Goal: Information Seeking & Learning: Learn about a topic

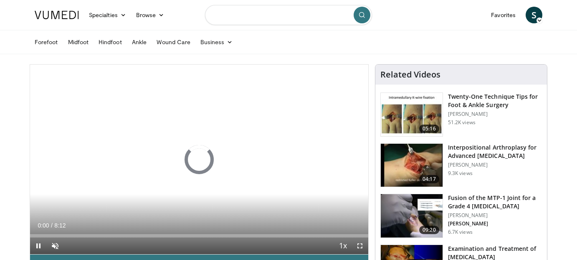
click at [275, 16] on input "Search topics, interventions" at bounding box center [288, 15] width 167 height 20
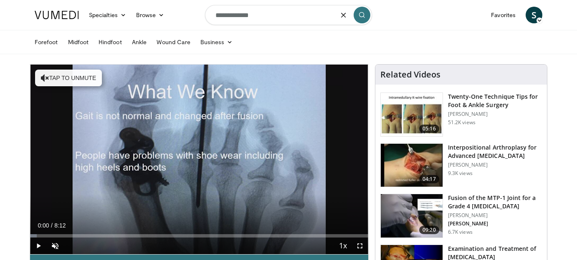
type input "**********"
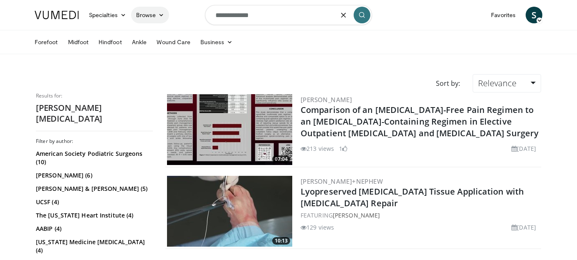
drag, startPoint x: 268, startPoint y: 18, endPoint x: 162, endPoint y: 7, distance: 107.3
click at [162, 7] on nav "Specialties Adult & Family Medicine Allergy, [MEDICAL_DATA], Immunology Anesthe…" at bounding box center [288, 15] width 517 height 30
type input "*******"
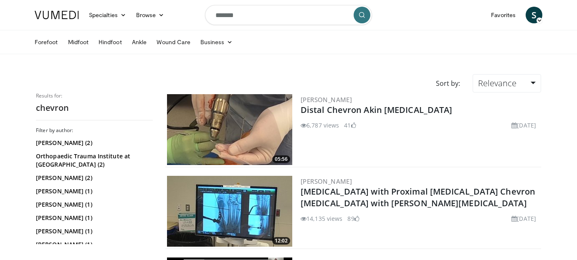
click at [190, 125] on img at bounding box center [229, 129] width 125 height 71
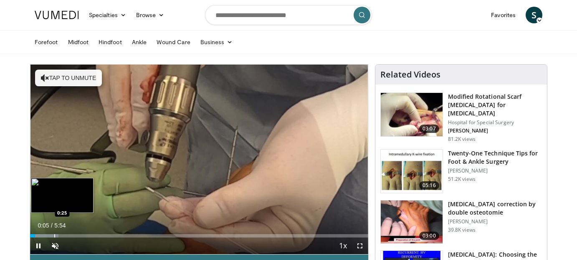
click at [54, 232] on div "Loaded : 8.46% 0:05 0:25" at bounding box center [199, 234] width 338 height 8
click at [40, 235] on div "Progress Bar" at bounding box center [40, 236] width 1 height 3
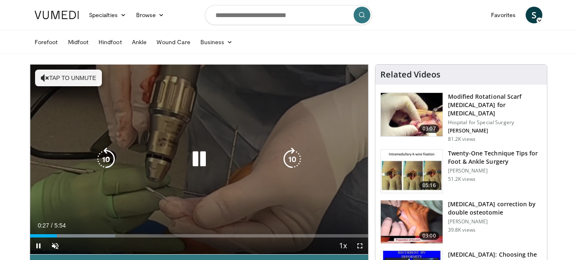
click at [63, 72] on button "Tap to unmute" at bounding box center [68, 78] width 67 height 17
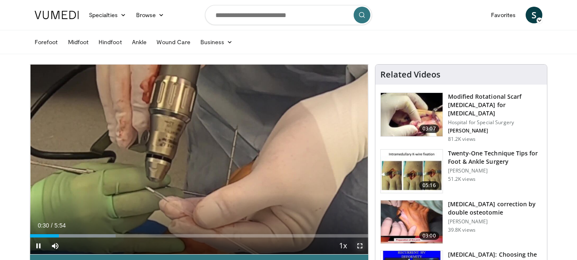
click at [362, 247] on span "Video Player" at bounding box center [359, 246] width 17 height 17
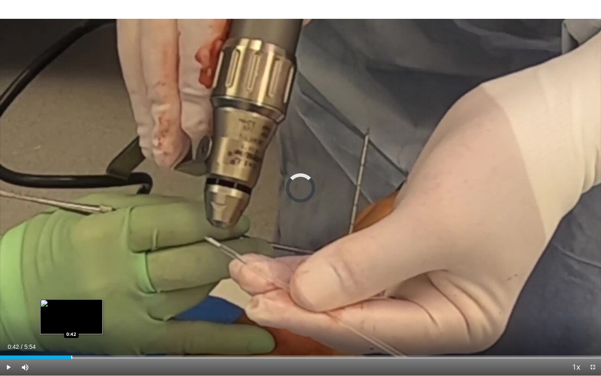
click at [71, 260] on div "Progress Bar" at bounding box center [71, 356] width 1 height 3
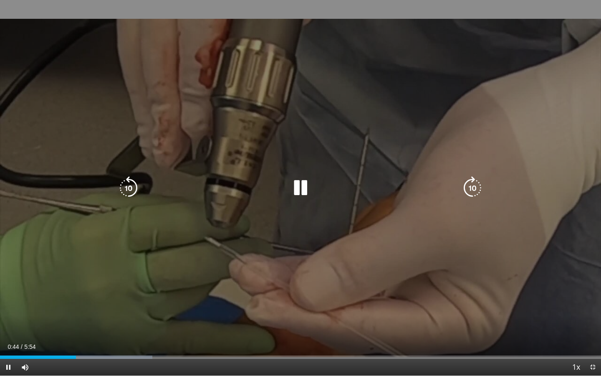
click at [298, 193] on icon "Video Player" at bounding box center [300, 187] width 23 height 23
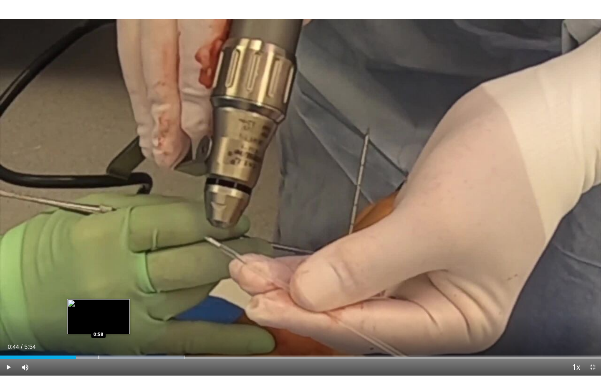
click at [98, 260] on div "Loaded : 30.73% 0:58 0:58" at bounding box center [300, 355] width 601 height 8
click at [113, 260] on div "Loaded : 33.52% 0:58 1:07" at bounding box center [300, 355] width 601 height 8
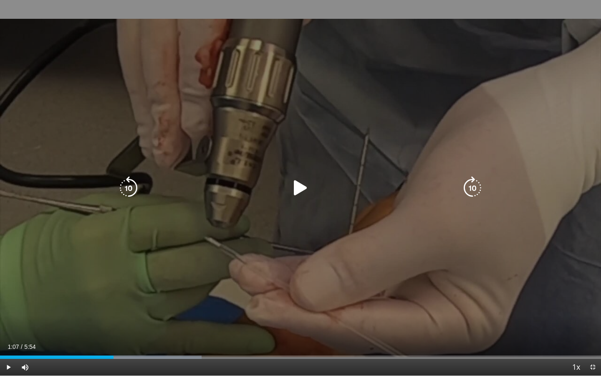
click at [196, 260] on div "10 seconds Tap to unmute" at bounding box center [300, 187] width 601 height 375
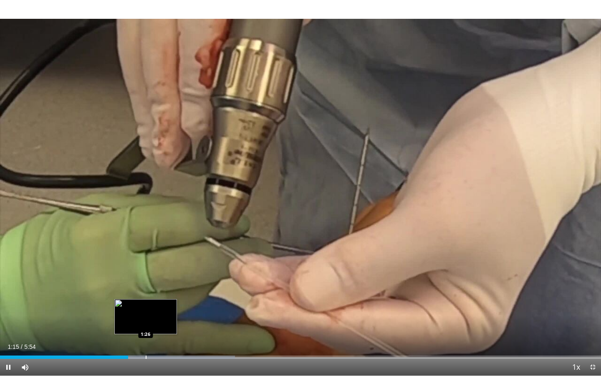
click at [146, 260] on div "Loaded : 39.11% 1:15 1:26" at bounding box center [300, 355] width 601 height 8
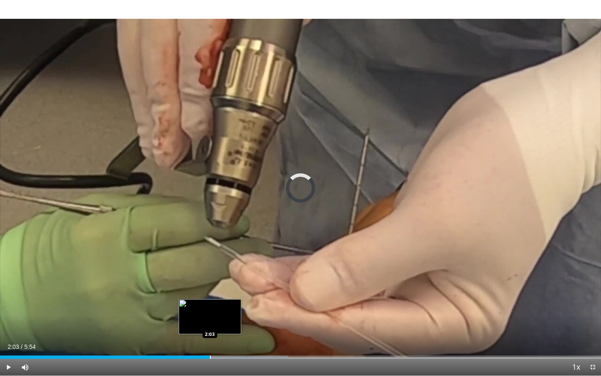
click at [210, 260] on div "Progress Bar" at bounding box center [210, 356] width 1 height 3
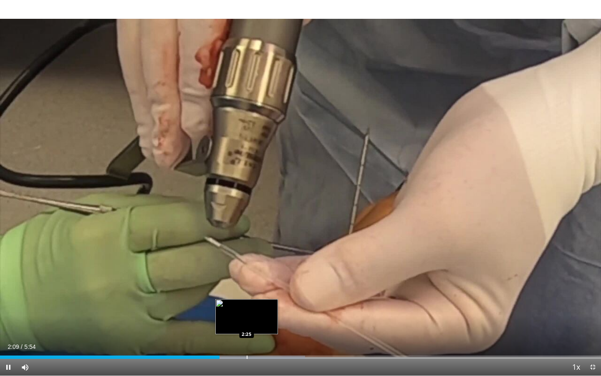
click at [247, 260] on div "Progress Bar" at bounding box center [247, 356] width 1 height 3
click at [266, 260] on div "Progress Bar" at bounding box center [266, 356] width 1 height 3
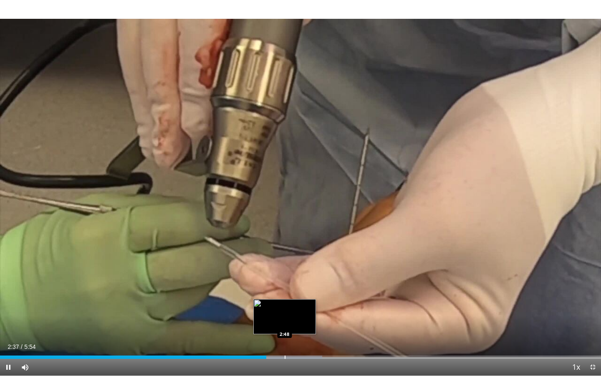
click at [285, 260] on div "Progress Bar" at bounding box center [285, 356] width 1 height 3
click at [302, 260] on div "Progress Bar" at bounding box center [301, 356] width 1 height 3
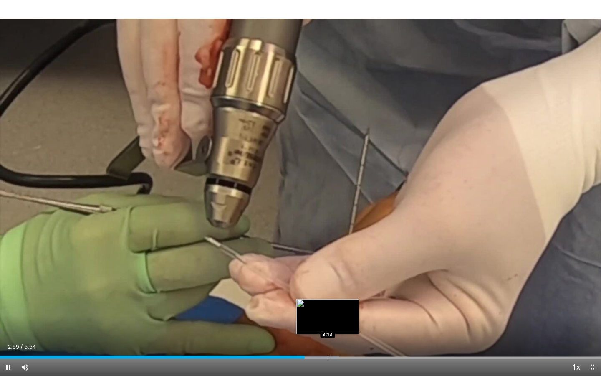
click at [328, 260] on div "Progress Bar" at bounding box center [328, 356] width 1 height 3
